Goal: Transaction & Acquisition: Purchase product/service

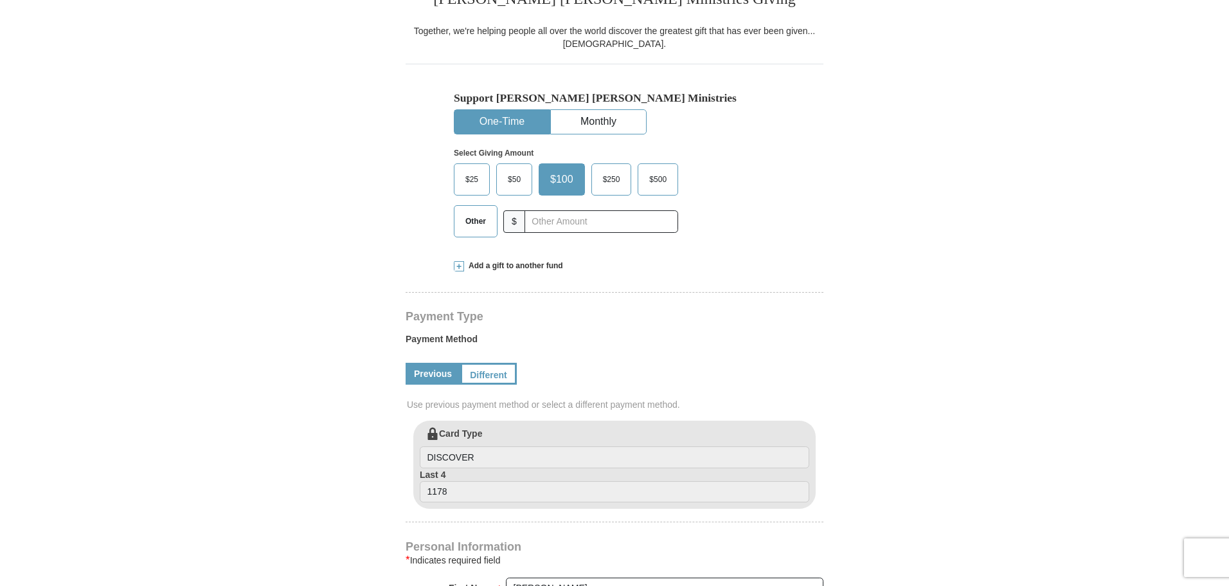
select select "ND"
click at [573, 226] on input "text" at bounding box center [601, 221] width 143 height 23
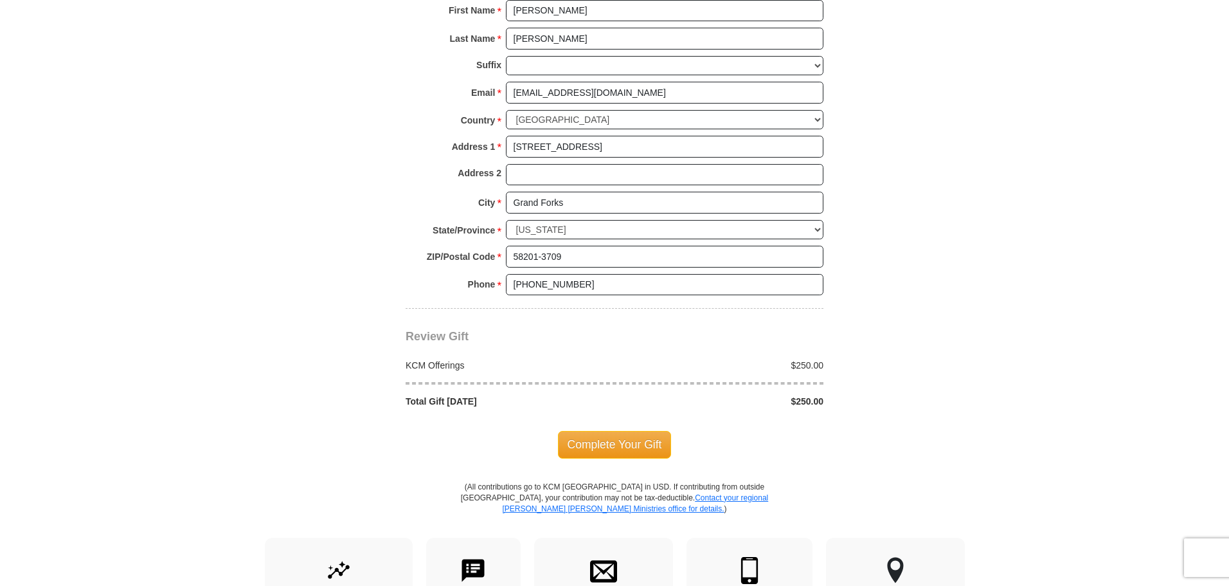
scroll to position [900, 0]
type input "250"
click at [613, 445] on span "Complete Your Gift" at bounding box center [615, 443] width 114 height 27
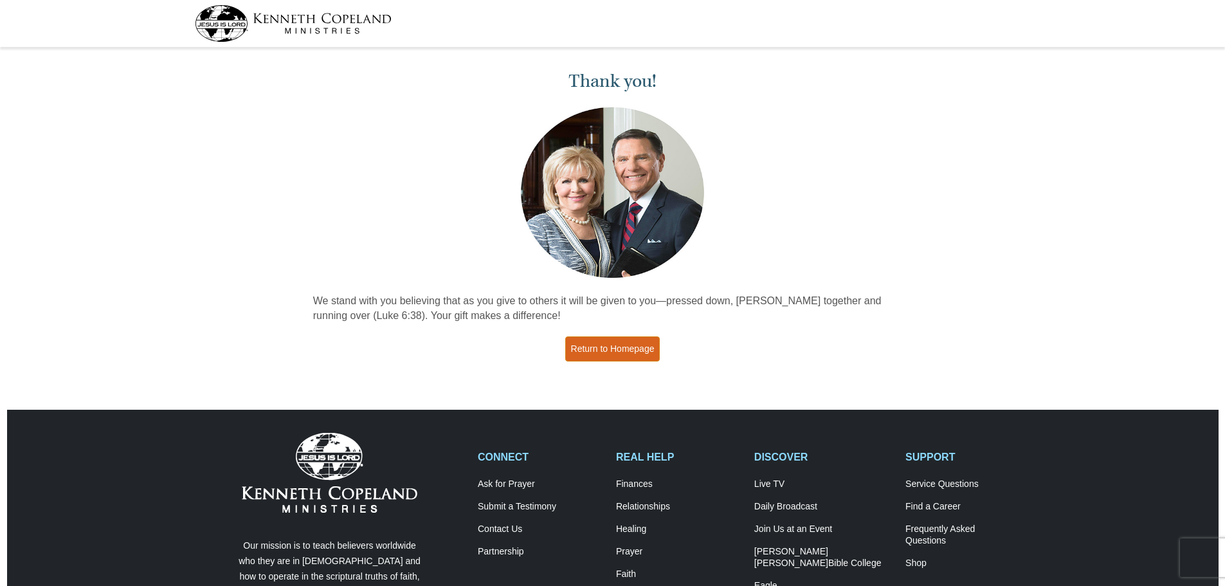
click at [633, 346] on link "Return to Homepage" at bounding box center [612, 348] width 95 height 25
